Goal: Information Seeking & Learning: Find specific fact

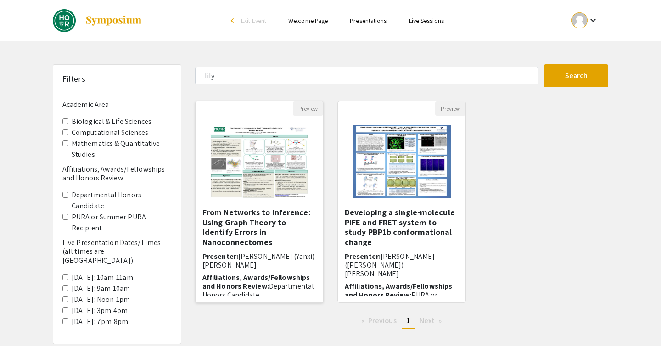
click at [300, 222] on h5 "From Networks to Inference: Using Graph Theory to Identify Errors in Nanoconnec…" at bounding box center [260, 227] width 114 height 39
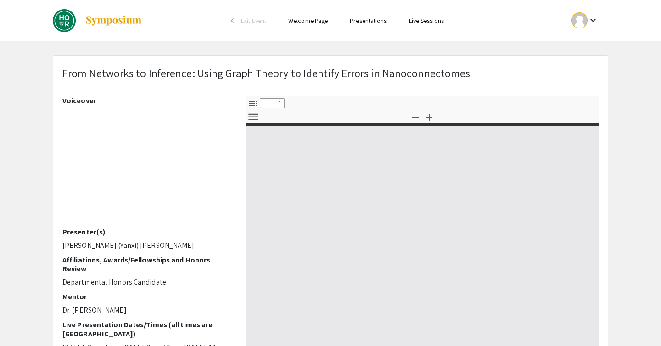
select select "custom"
type input "0"
select select "custom"
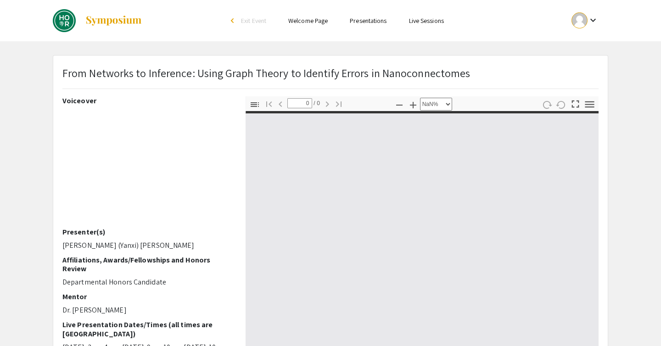
type input "1"
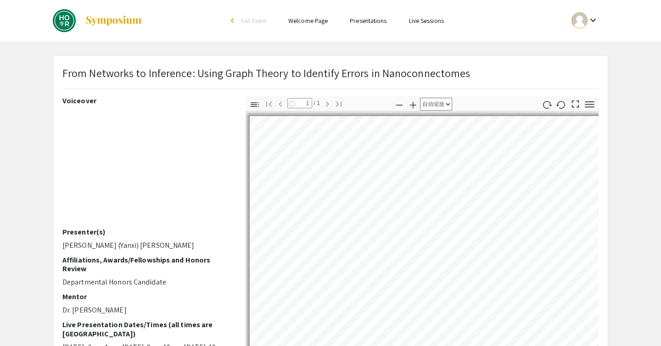
select select "auto"
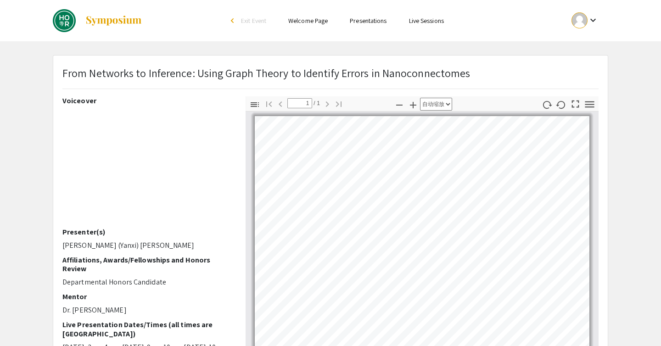
click at [524, 24] on ul "keyboard_arrow_down" at bounding box center [516, 20] width 183 height 41
click at [124, 21] on img at bounding box center [113, 20] width 57 height 11
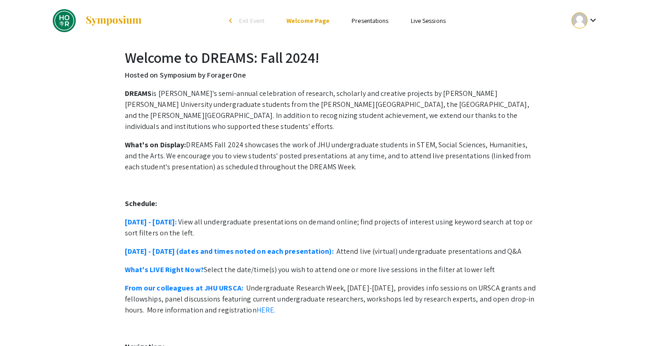
click at [363, 20] on link "Presentations" at bounding box center [370, 21] width 37 height 8
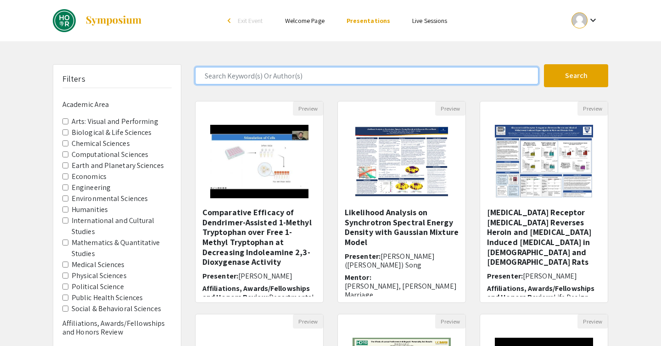
click at [348, 79] on input "Search Keyword(s) Or Author(s)" at bounding box center [367, 75] width 344 height 17
click at [544, 64] on button "Search" at bounding box center [576, 75] width 64 height 23
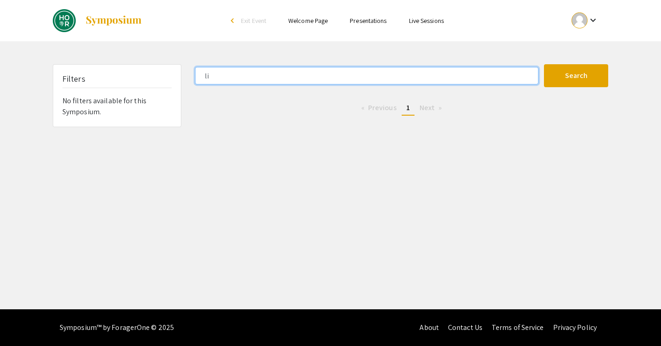
type input "l"
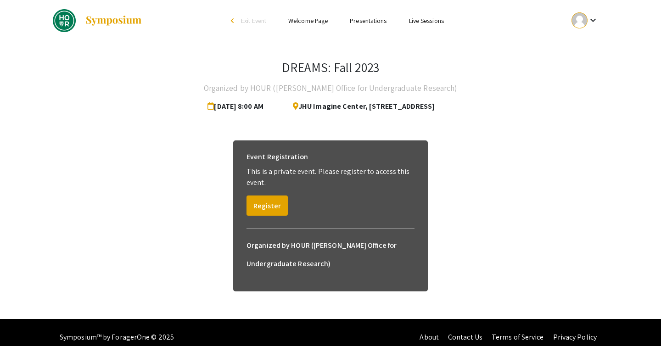
click at [357, 26] on ul "Skip navigation arrow_back_ios Exit Event Welcome Page Presentations Live Sessi…" at bounding box center [330, 20] width 183 height 41
click at [368, 22] on link "Presentations" at bounding box center [368, 21] width 37 height 8
click at [376, 22] on link "Presentations" at bounding box center [368, 21] width 37 height 8
